Goal: Task Accomplishment & Management: Complete application form

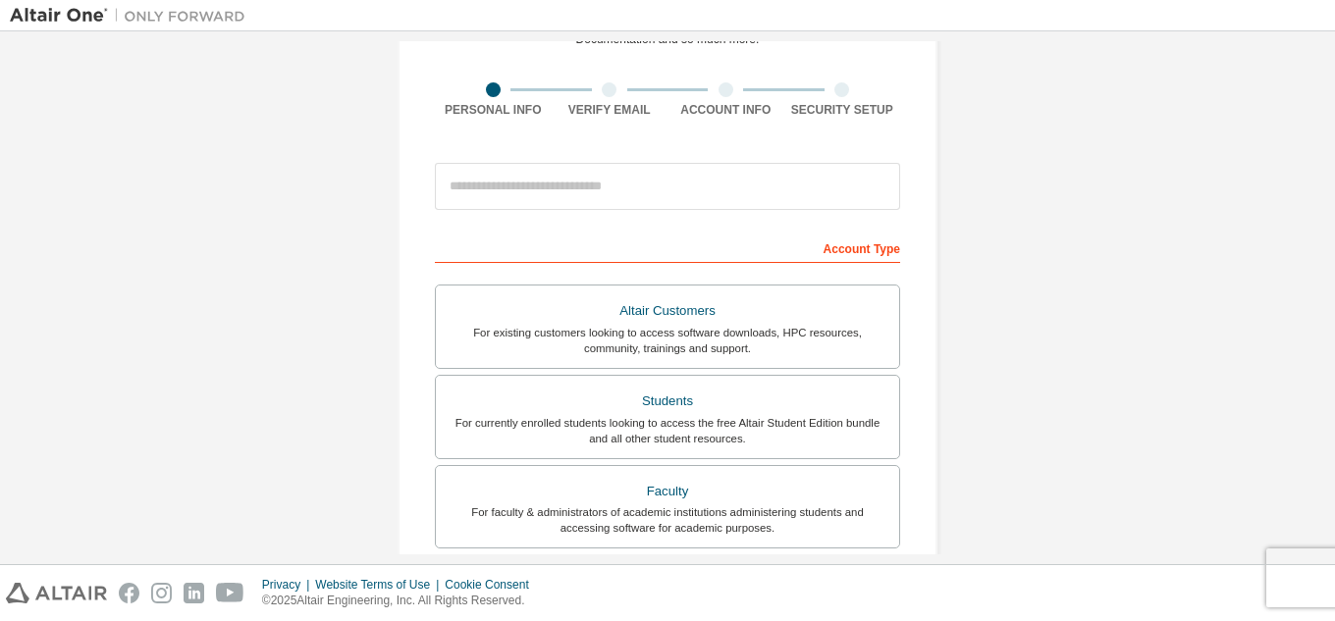
scroll to position [134, 0]
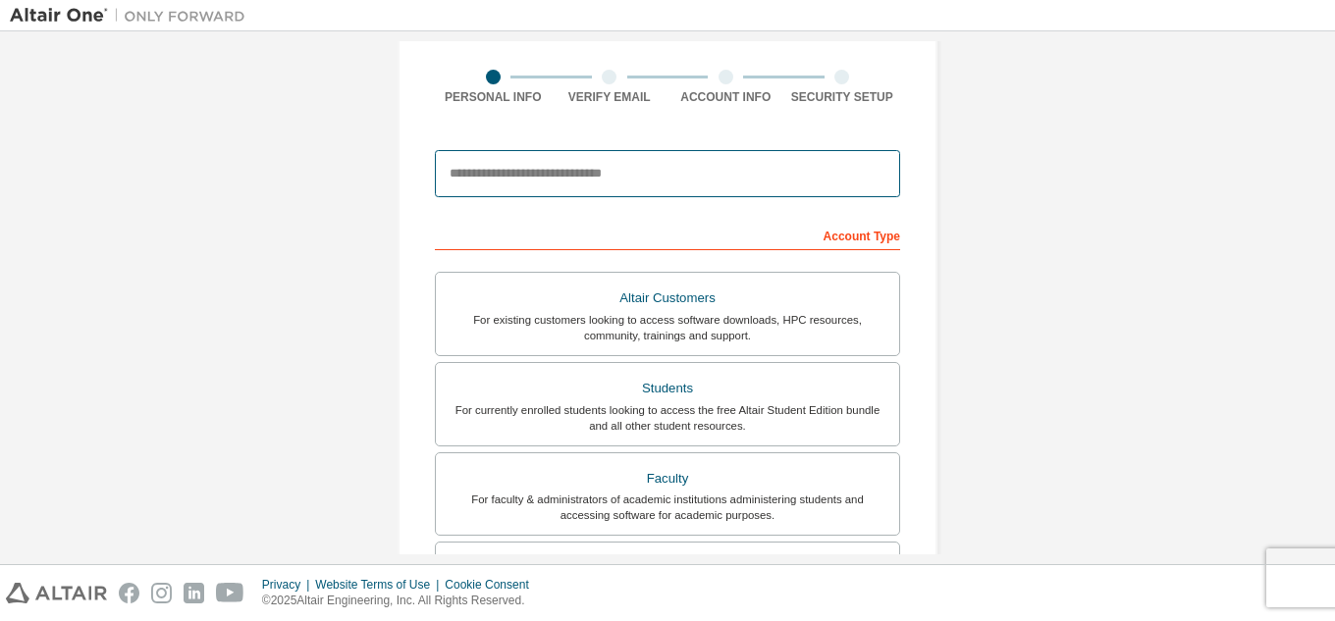
click at [631, 179] on input "email" at bounding box center [667, 173] width 465 height 47
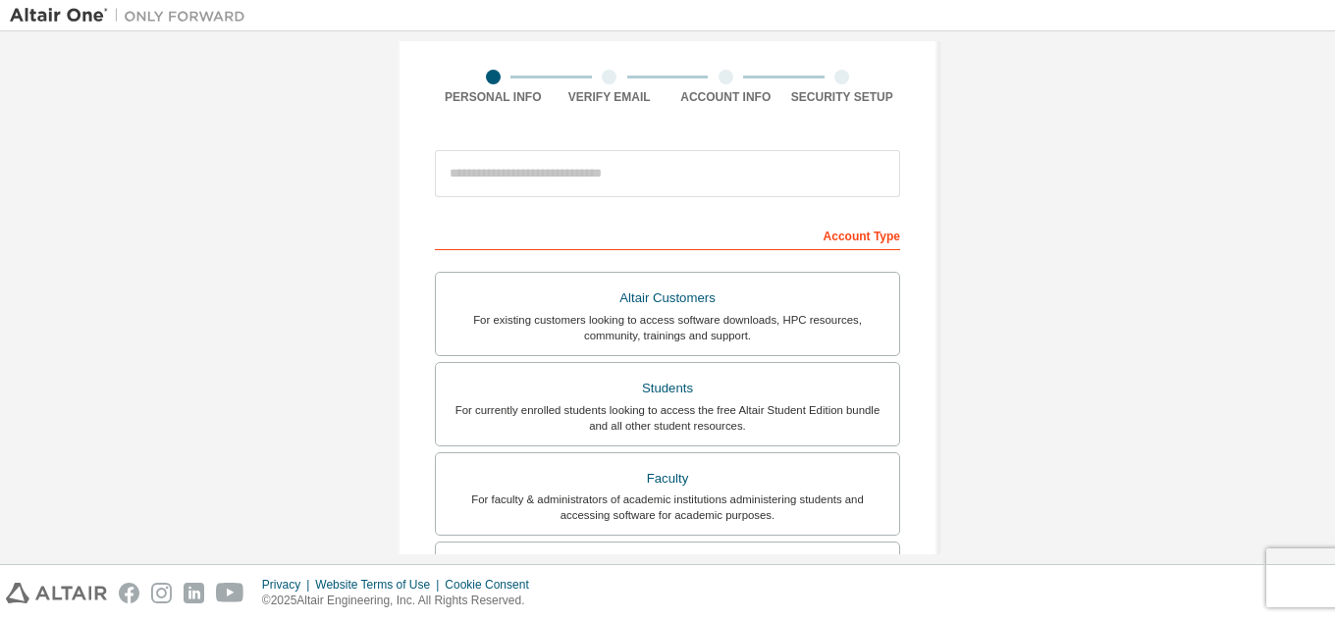
click at [384, 283] on div "Create an Altair One Account For Free Trials, Licenses, Downloads, Learning & D…" at bounding box center [667, 426] width 587 height 1039
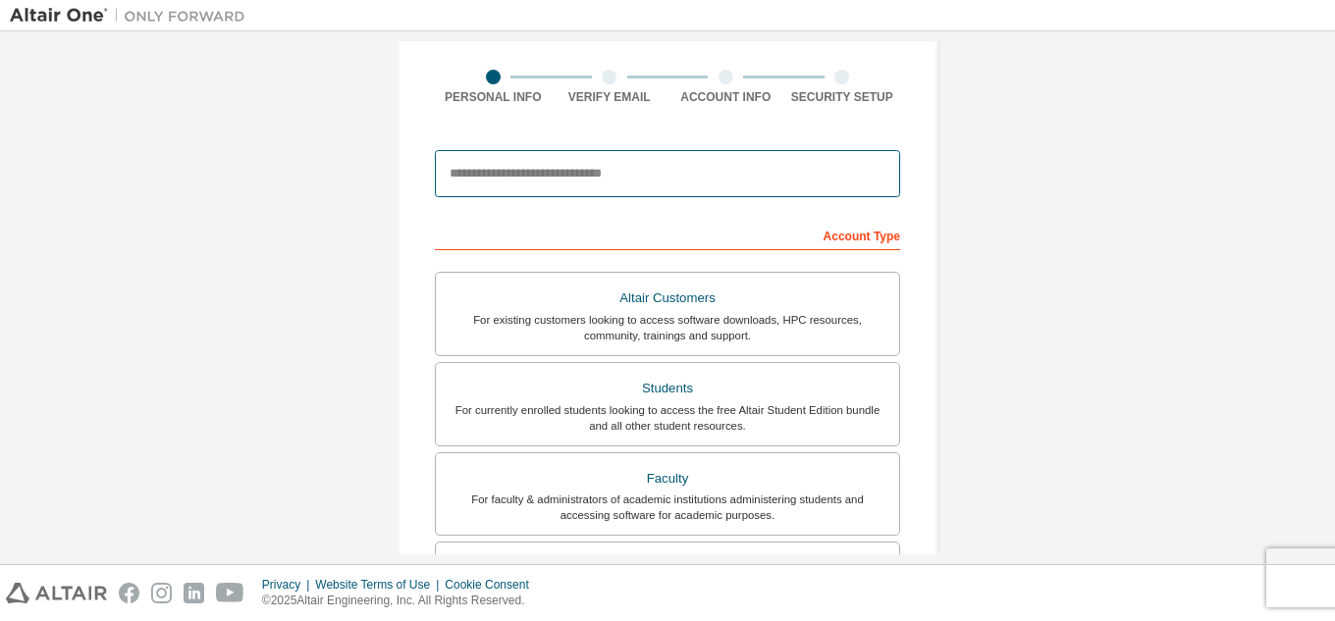
click at [524, 172] on input "email" at bounding box center [667, 173] width 465 height 47
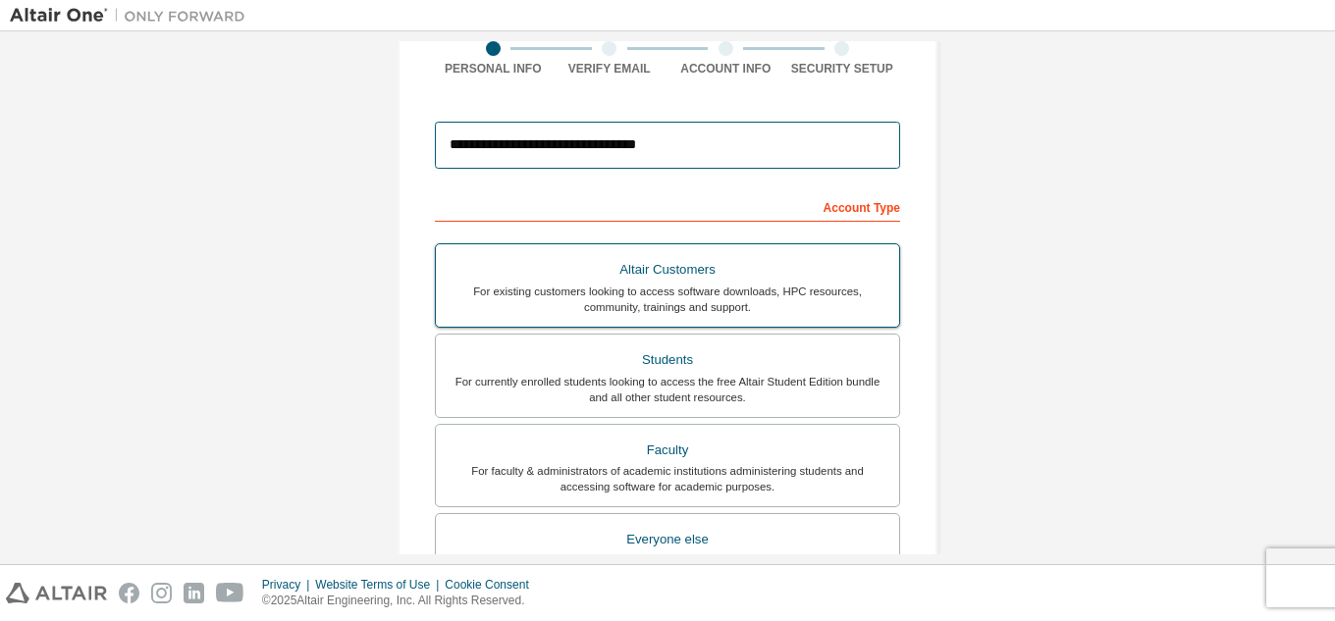
scroll to position [164, 0]
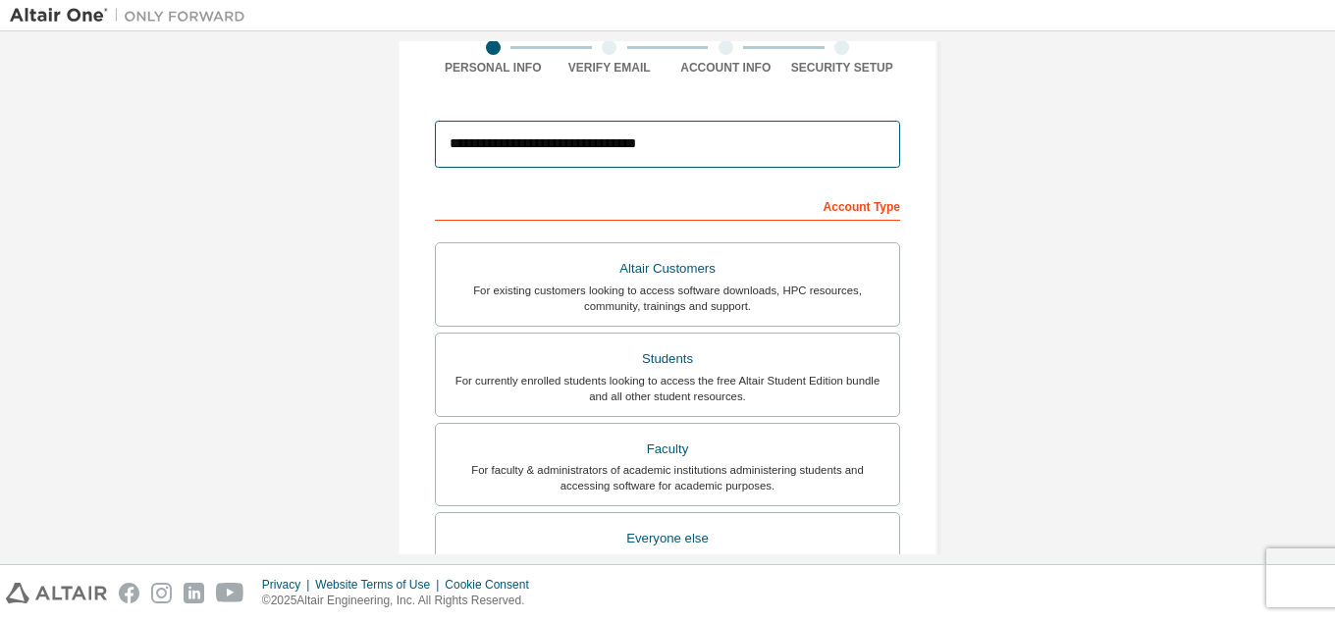
click at [590, 145] on input "**********" at bounding box center [667, 144] width 465 height 47
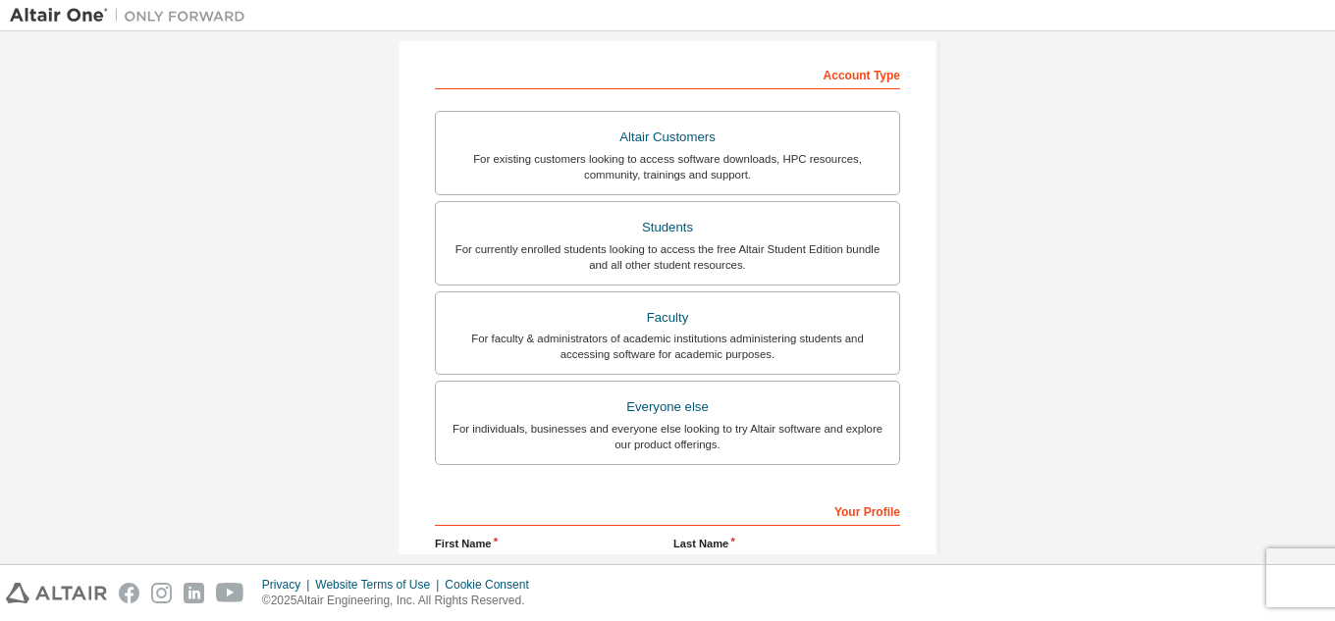
scroll to position [297, 0]
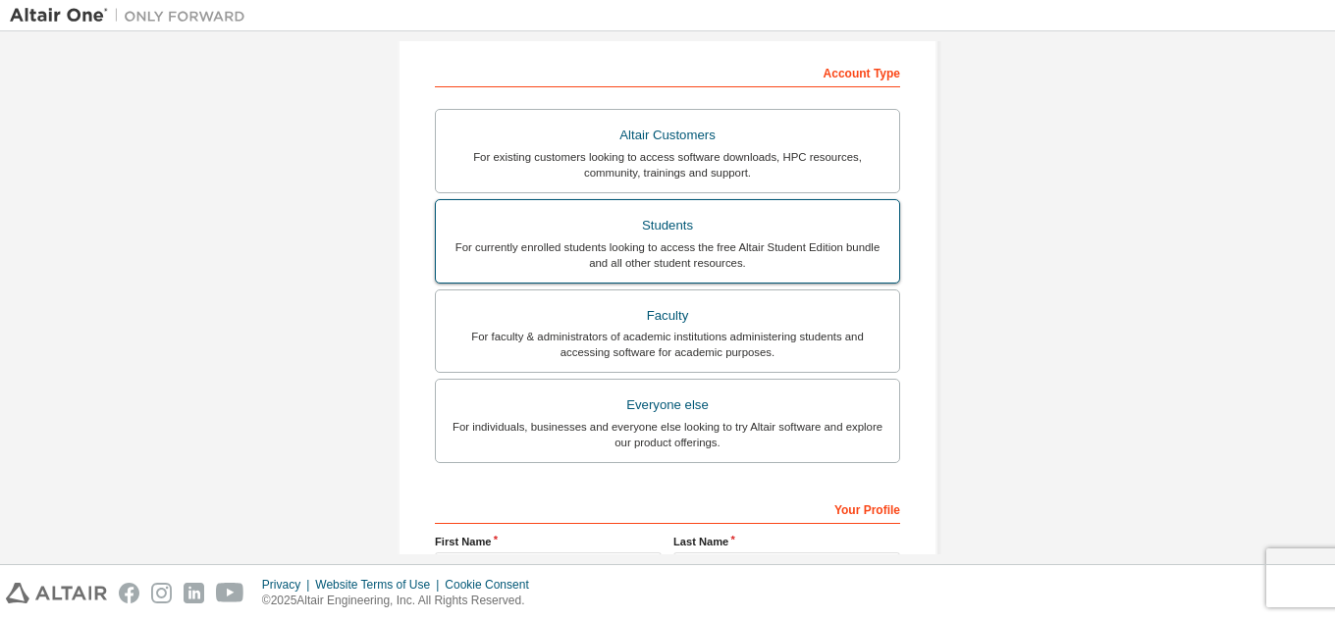
type input "**********"
click at [725, 219] on div "Students" at bounding box center [668, 225] width 440 height 27
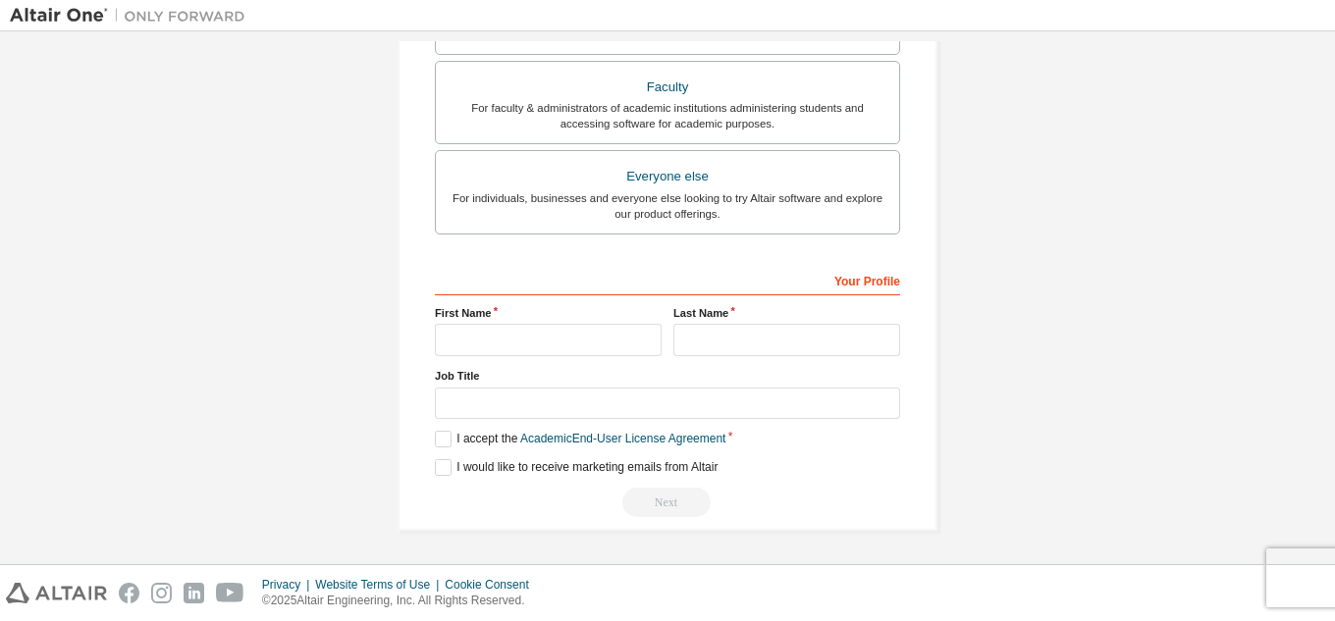
scroll to position [526, 0]
click at [553, 335] on input "text" at bounding box center [548, 340] width 227 height 32
type input "********"
click at [761, 344] on input "*" at bounding box center [786, 340] width 227 height 32
type input "********"
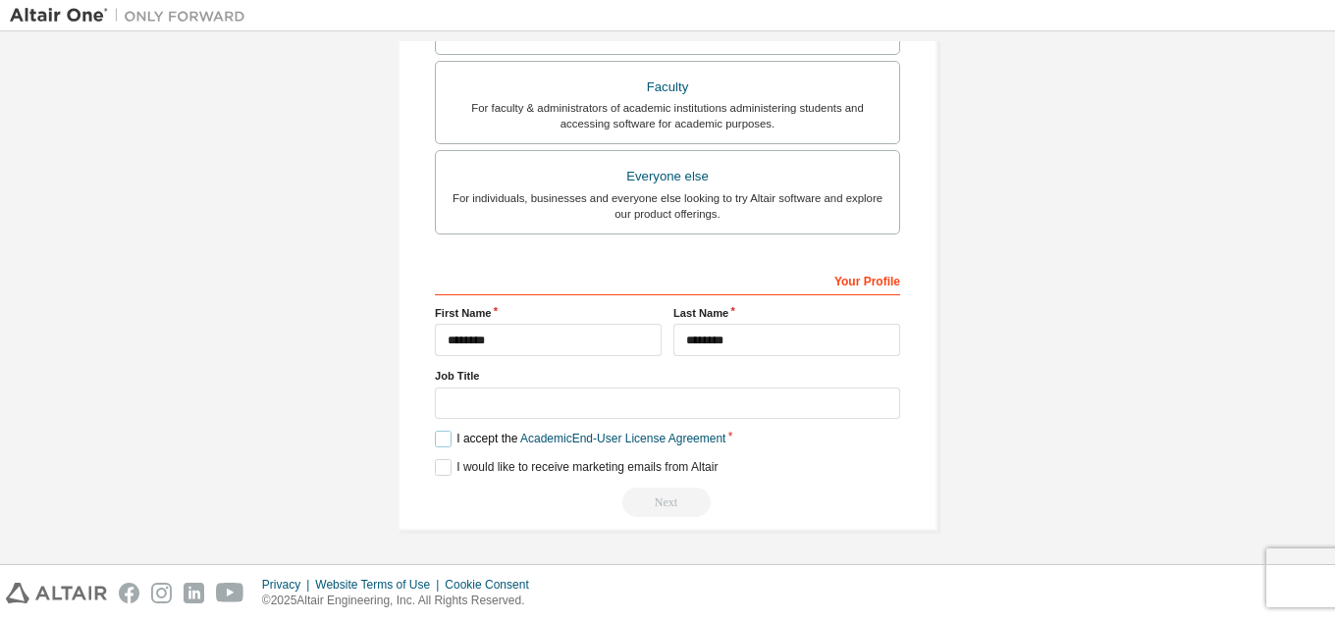
click at [446, 444] on label "I accept the Academic End-User License Agreement" at bounding box center [580, 439] width 291 height 17
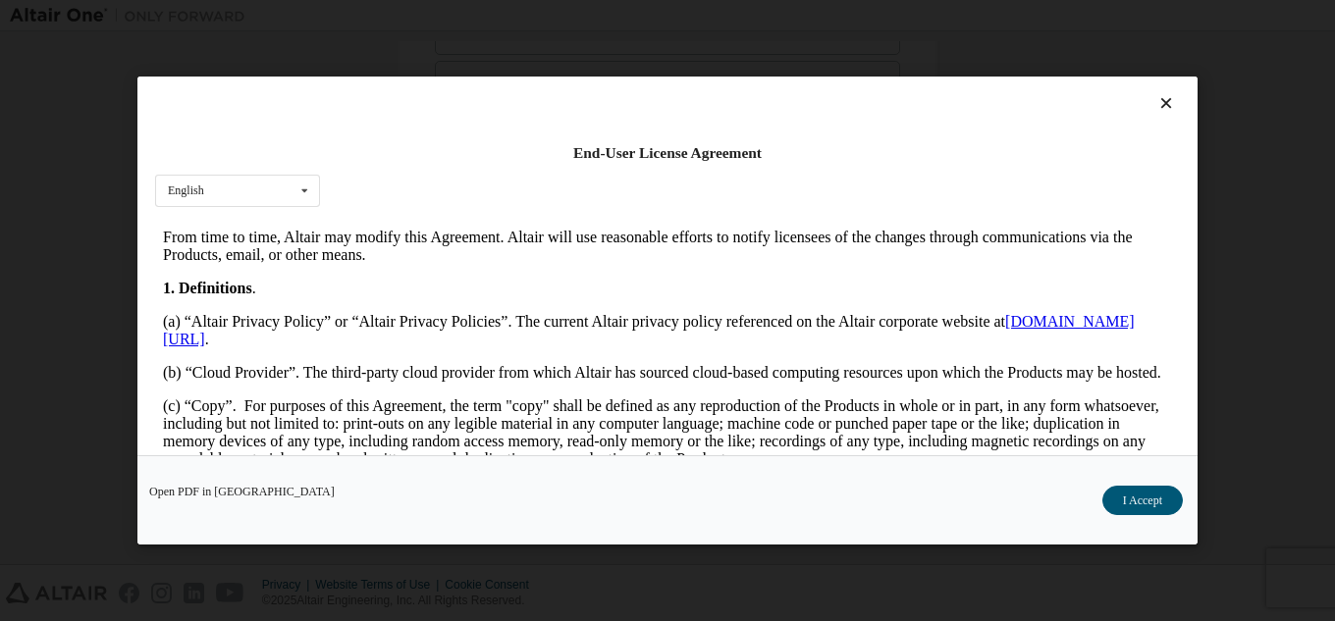
scroll to position [389, 0]
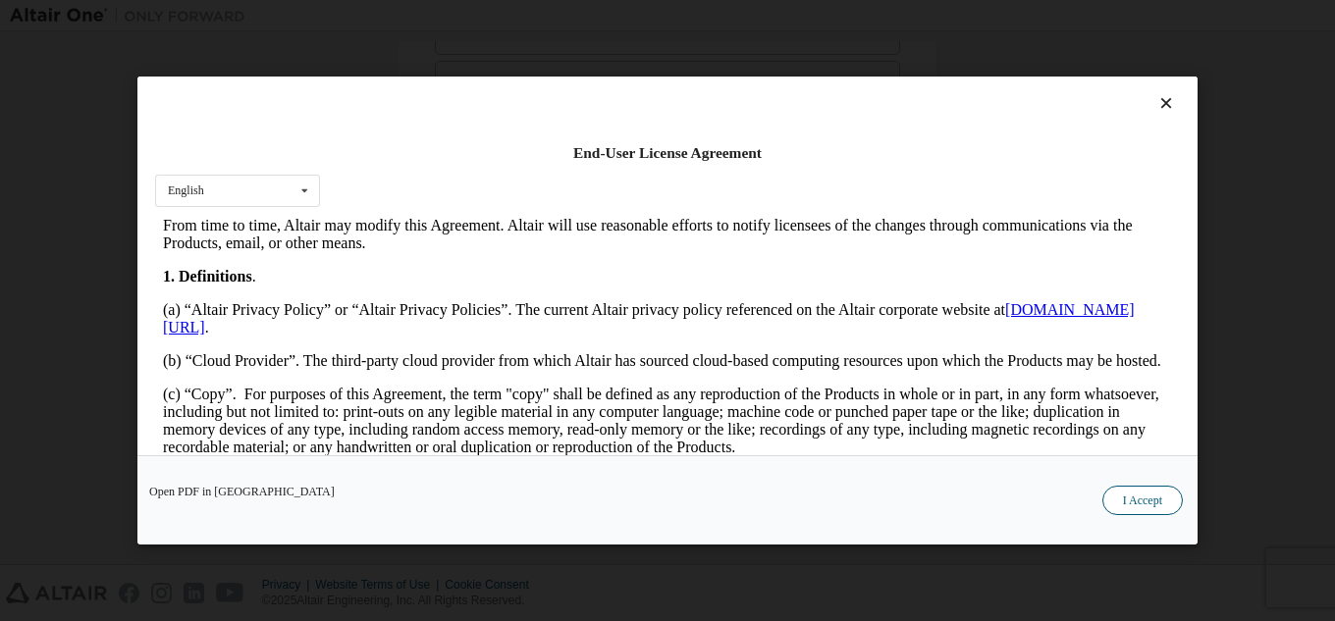
click at [1152, 514] on button "I Accept" at bounding box center [1142, 500] width 80 height 29
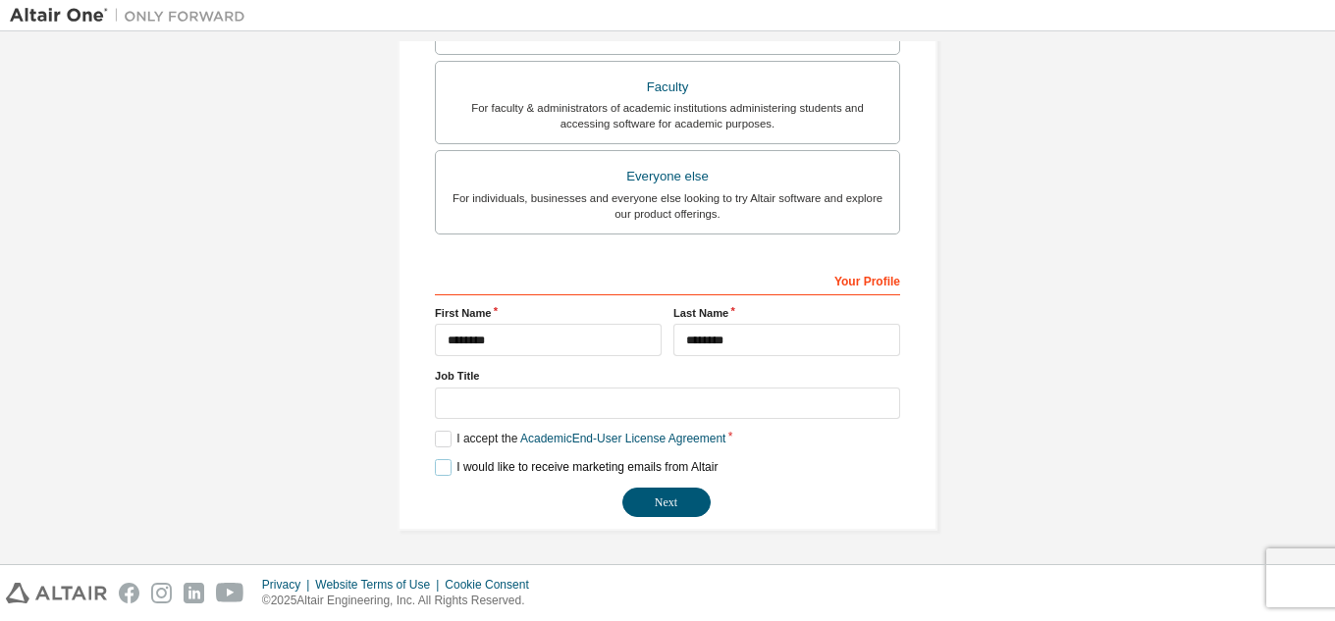
click at [444, 466] on label "I would like to receive marketing emails from Altair" at bounding box center [576, 467] width 283 height 17
click at [438, 470] on label "I would like to receive marketing emails from Altair" at bounding box center [576, 467] width 283 height 17
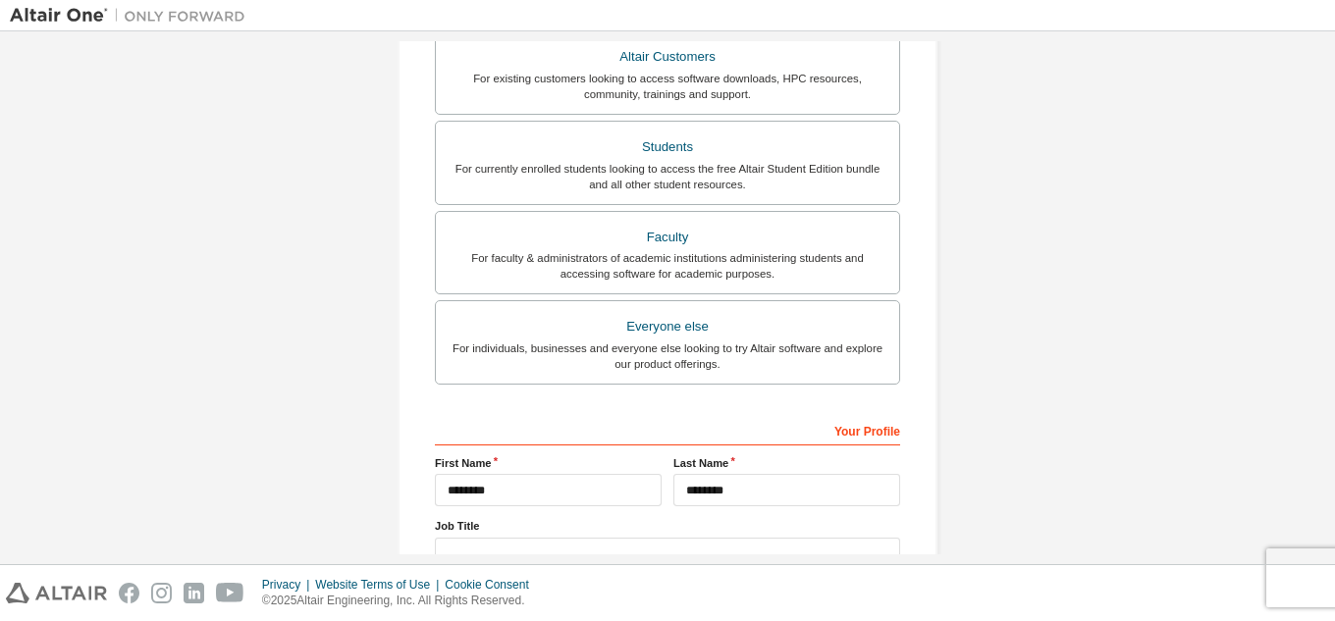
scroll to position [526, 0]
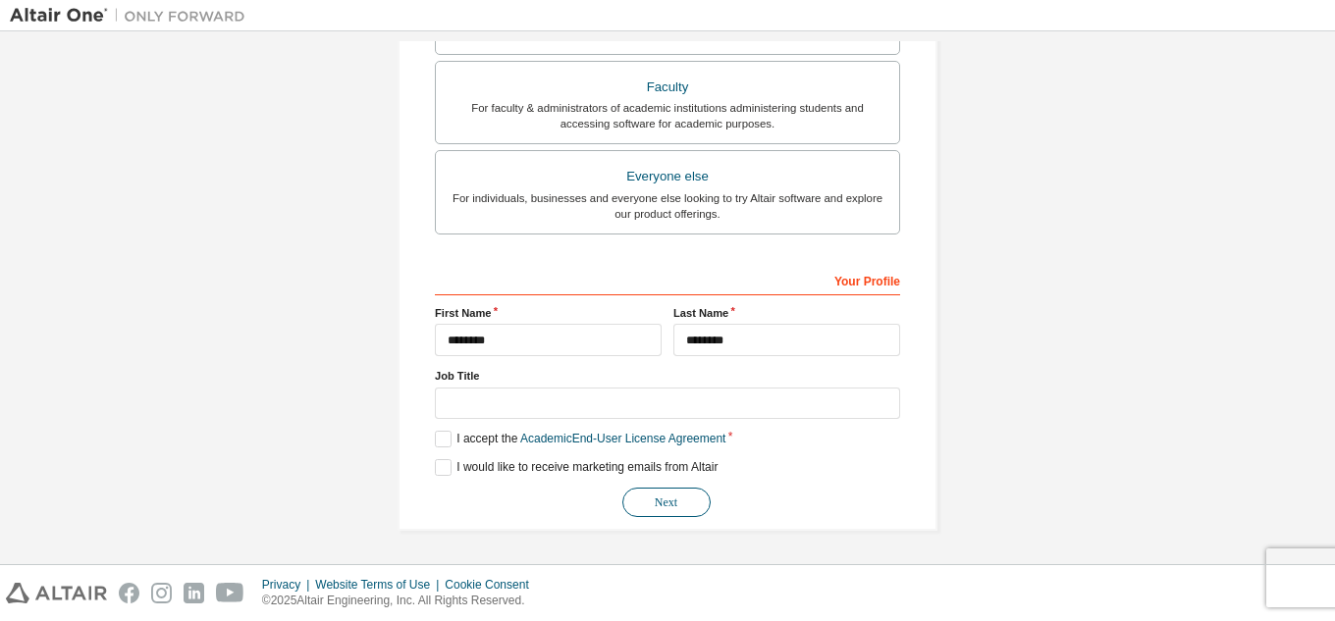
click at [696, 491] on button "Next" at bounding box center [666, 502] width 88 height 29
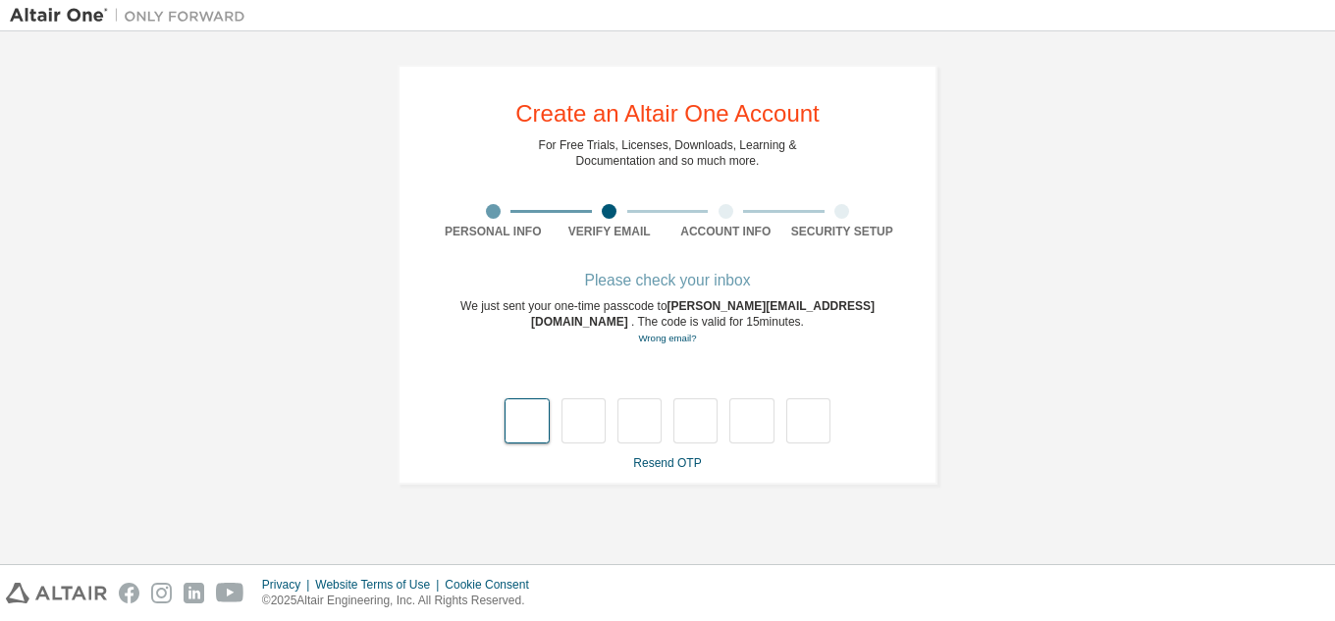
type input "*"
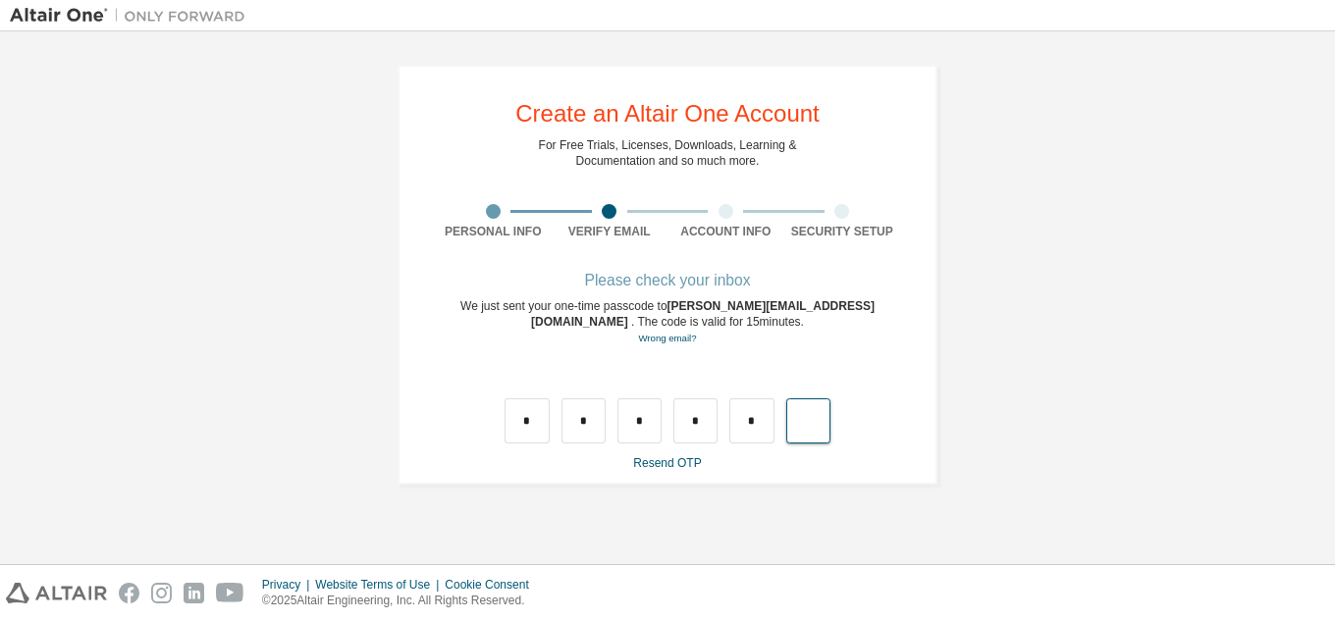
type input "*"
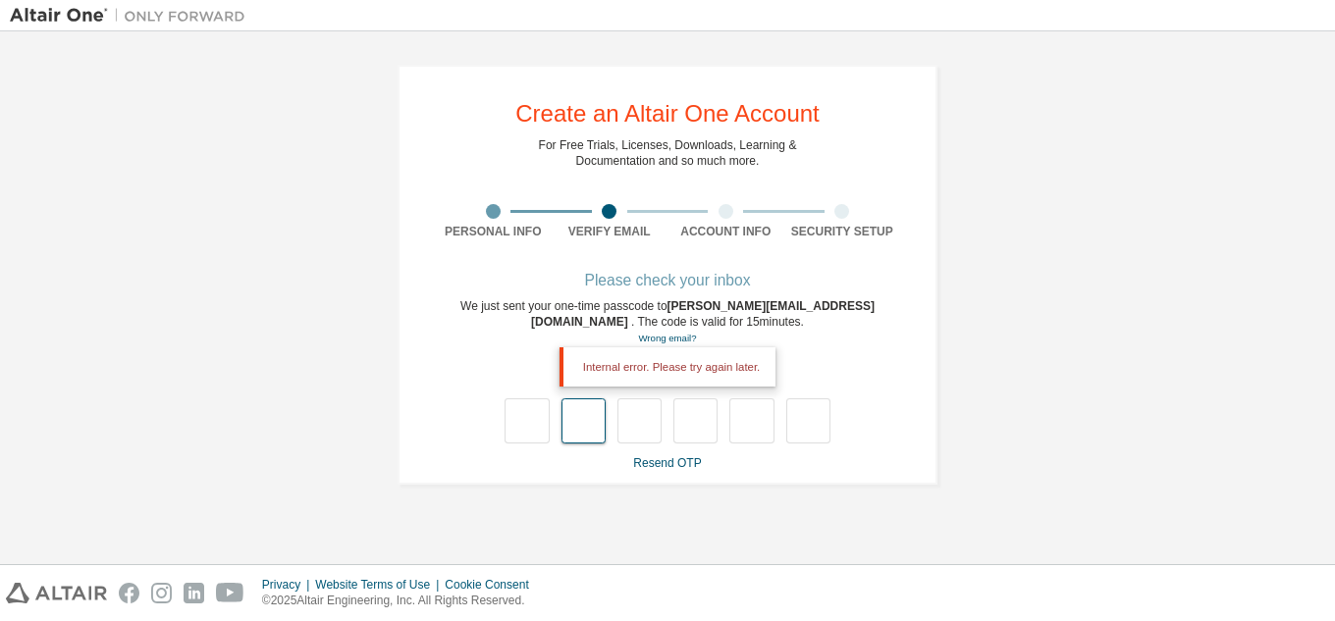
click at [564, 439] on input "text" at bounding box center [583, 420] width 44 height 45
click at [543, 435] on input "text" at bounding box center [526, 420] width 44 height 45
type input "*"
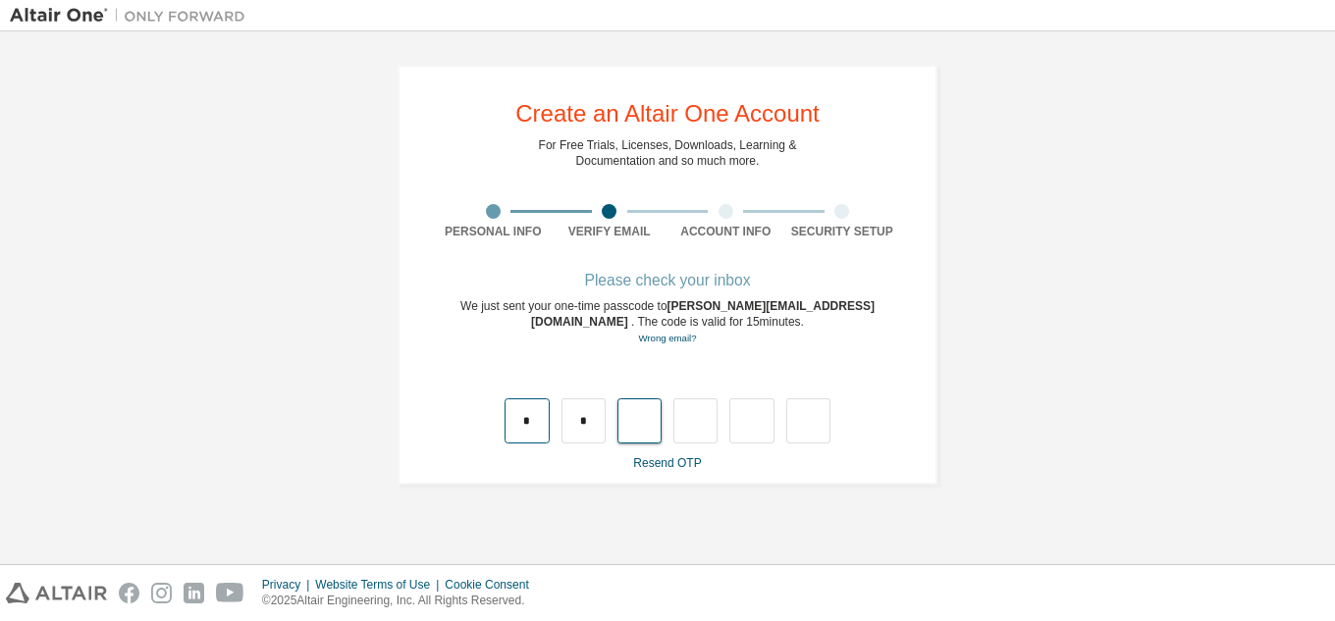
type input "*"
